Goal: Task Accomplishment & Management: Use online tool/utility

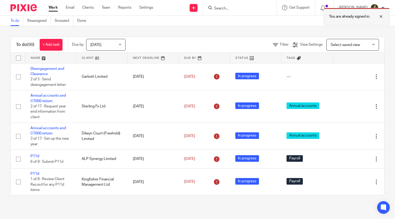
click at [382, 17] on div at bounding box center [377, 16] width 14 height 6
click at [237, 4] on div at bounding box center [240, 8] width 74 height 16
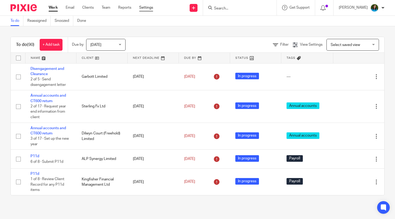
click at [143, 8] on link "Settings" at bounding box center [146, 7] width 14 height 5
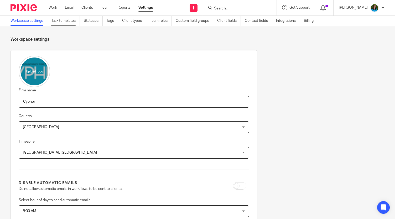
click at [64, 21] on link "Task templates" at bounding box center [65, 21] width 29 height 10
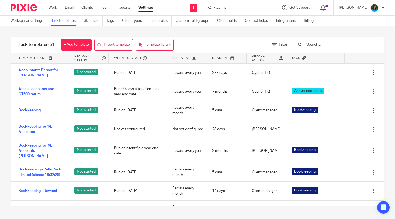
click at [327, 44] on input "text" at bounding box center [336, 45] width 61 height 6
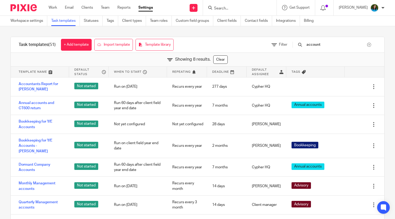
type input "account"
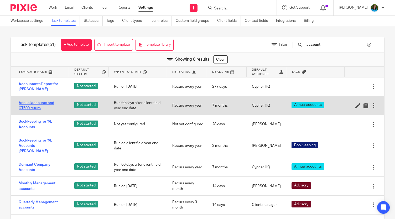
click at [35, 106] on link "Annual accounts and CT600 return" at bounding box center [41, 105] width 45 height 11
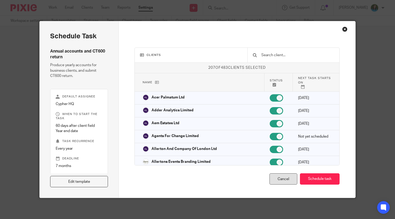
click at [277, 180] on div "Cancel" at bounding box center [284, 179] width 28 height 11
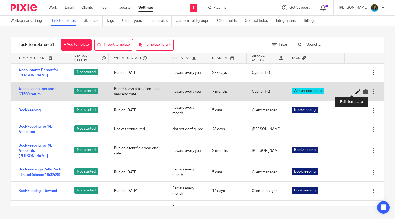
click at [356, 92] on icon at bounding box center [358, 91] width 5 height 5
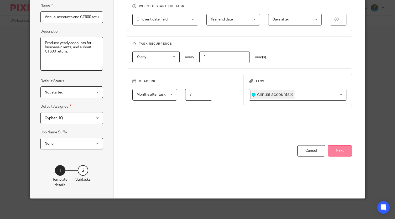
click at [338, 153] on button "Next" at bounding box center [340, 150] width 24 height 11
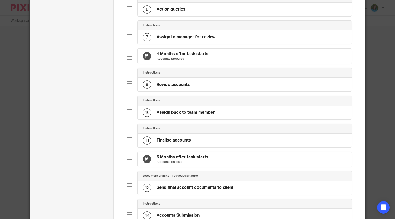
scroll to position [198, 0]
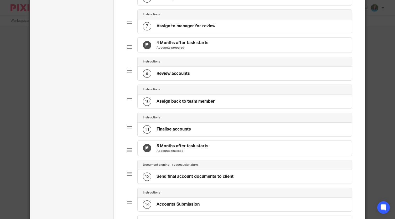
click at [173, 132] on h4 "Finalise accounts" at bounding box center [174, 130] width 34 height 6
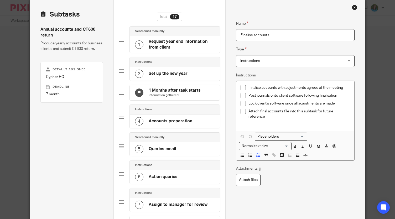
scroll to position [20, 0]
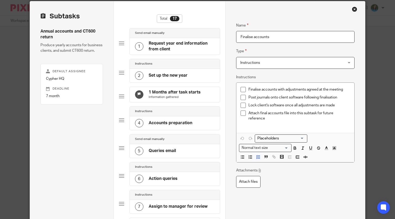
click at [173, 124] on h4 "Accounts preparation" at bounding box center [171, 123] width 44 height 6
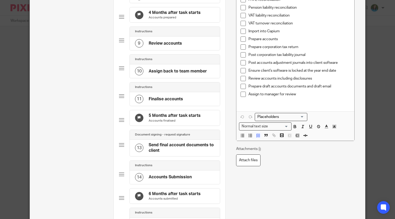
scroll to position [241, 0]
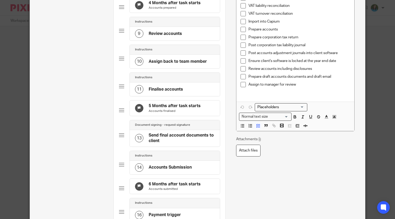
click at [167, 144] on h4 "Send final account documents to client" at bounding box center [182, 138] width 66 height 11
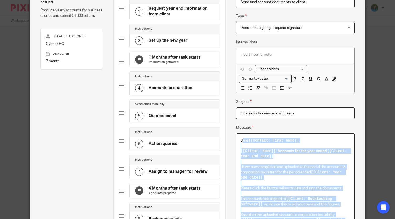
scroll to position [0, 0]
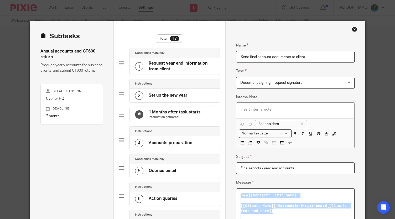
drag, startPoint x: 290, startPoint y: 145, endPoint x: 231, endPoint y: 183, distance: 69.7
copy div "Dear [[Contact: First name]] , [[Client: Name]] - Accounts for the year ended […"
